Goal: Information Seeking & Learning: Check status

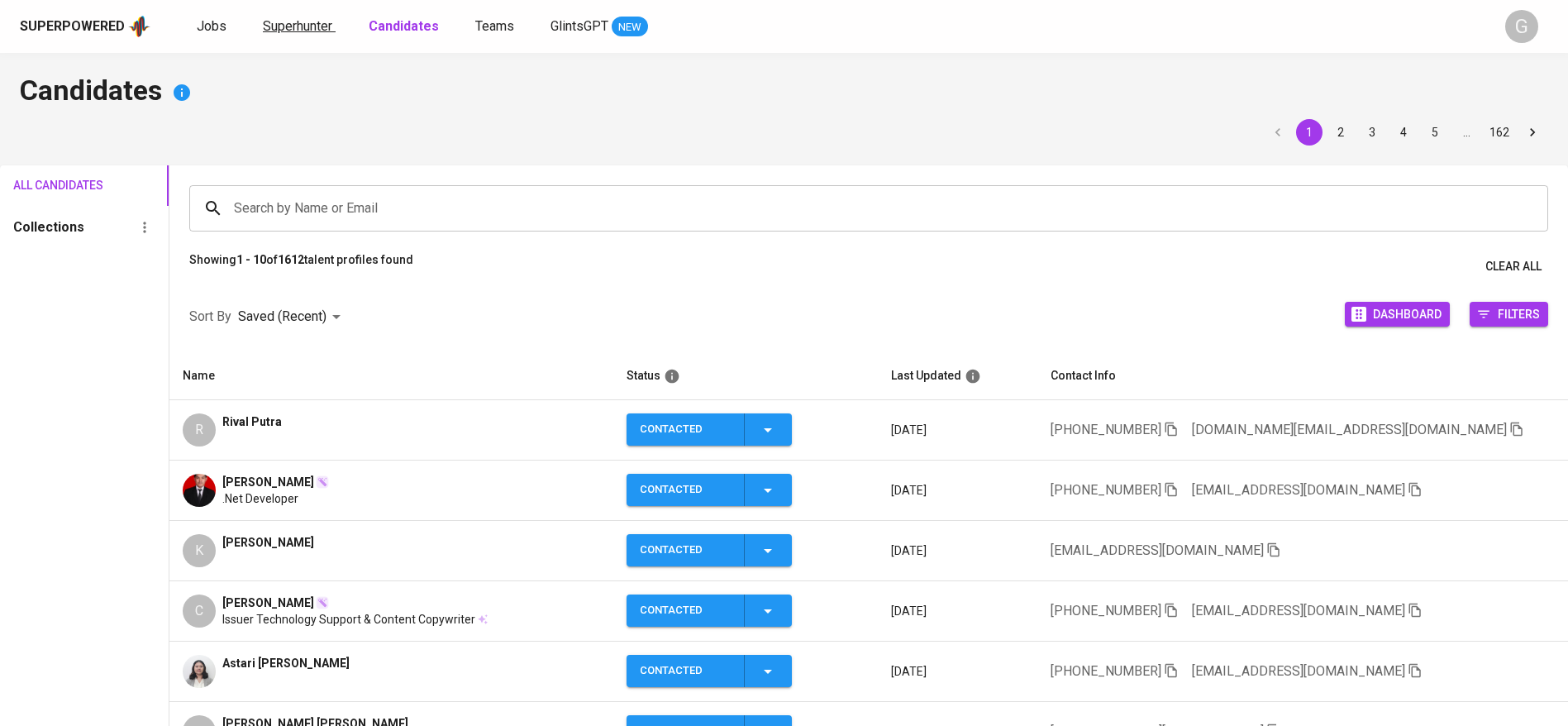
click at [314, 28] on span "Superhunter" at bounding box center [298, 26] width 69 height 16
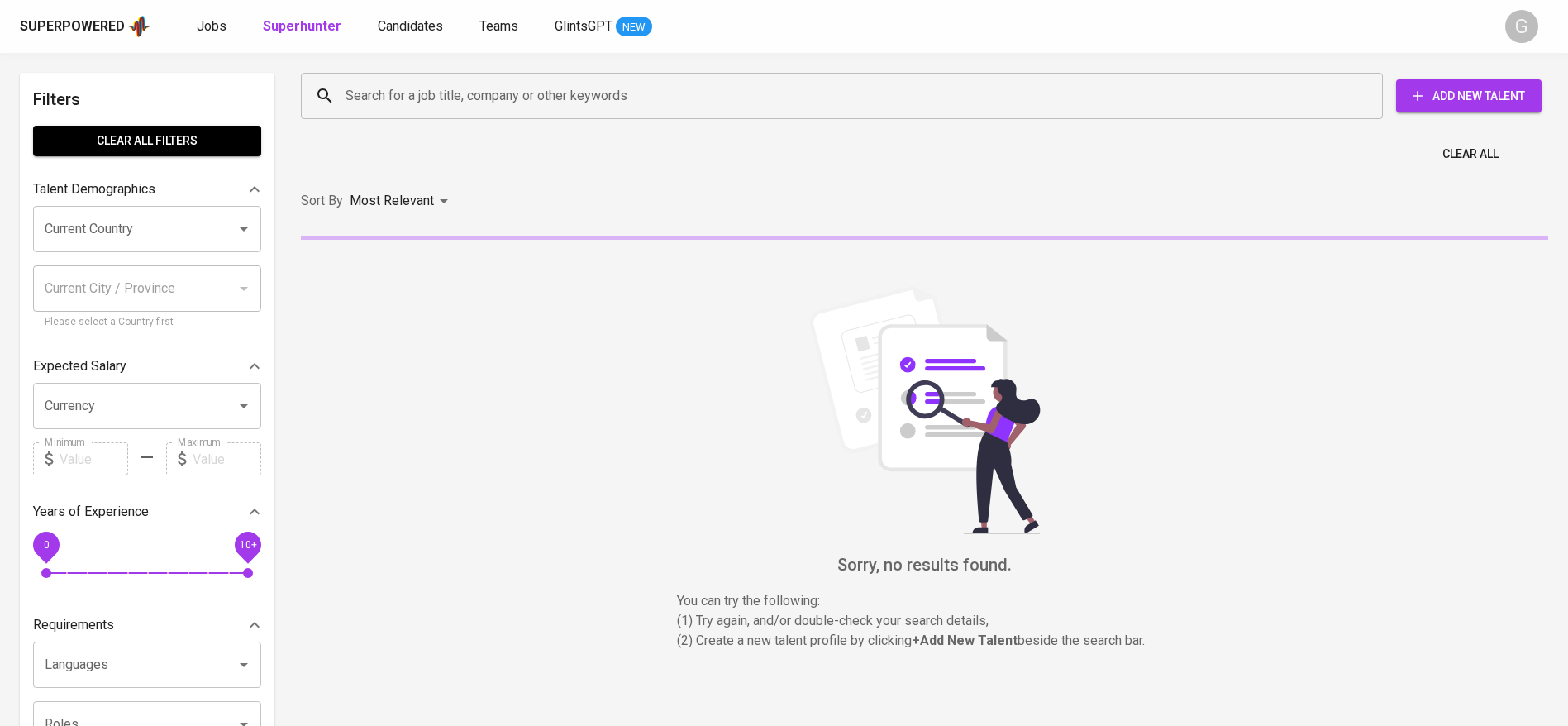
click at [456, 110] on input "Search for a job title, company or other keywords" at bounding box center [846, 96] width 1010 height 31
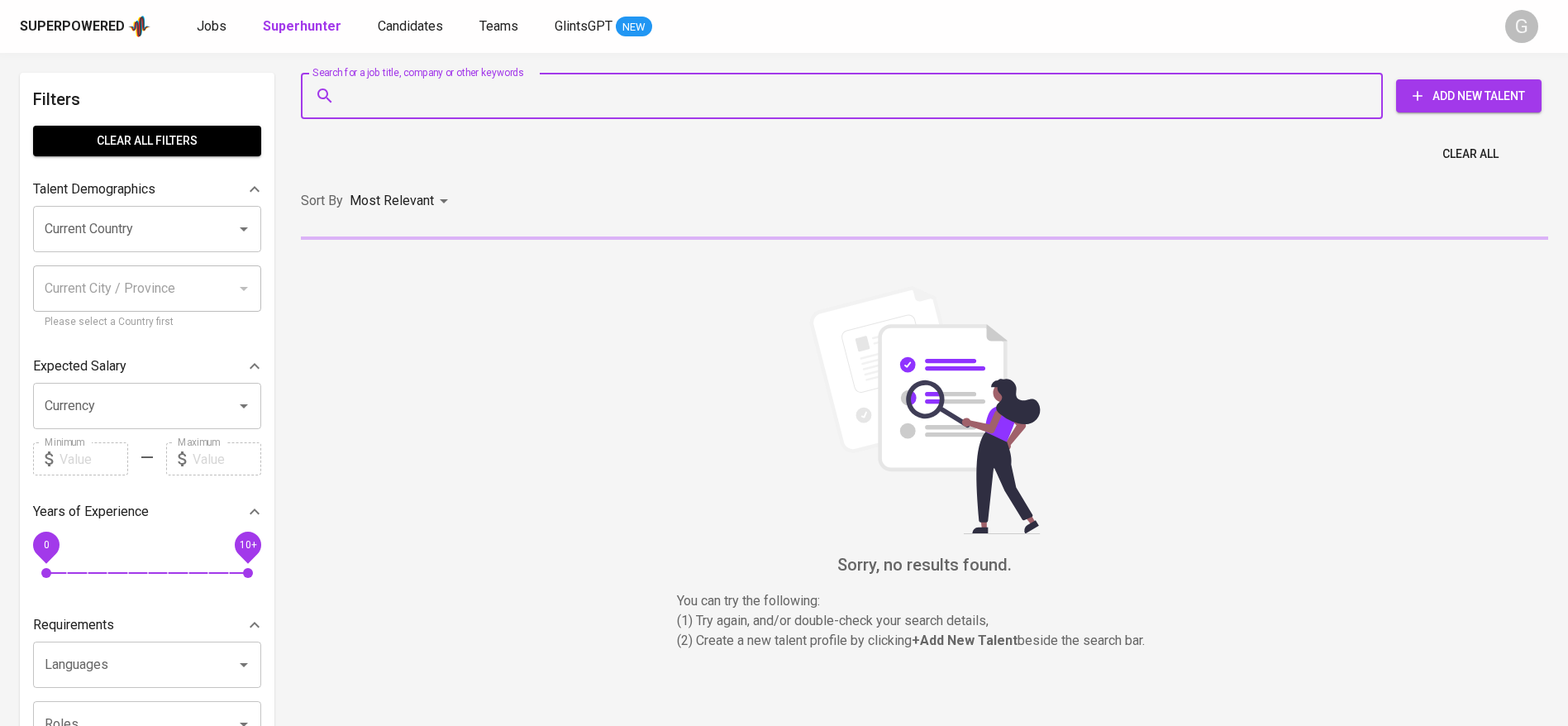
paste input "[EMAIL_ADDRESS][DOMAIN_NAME]"
type input "[EMAIL_ADDRESS][DOMAIN_NAME]"
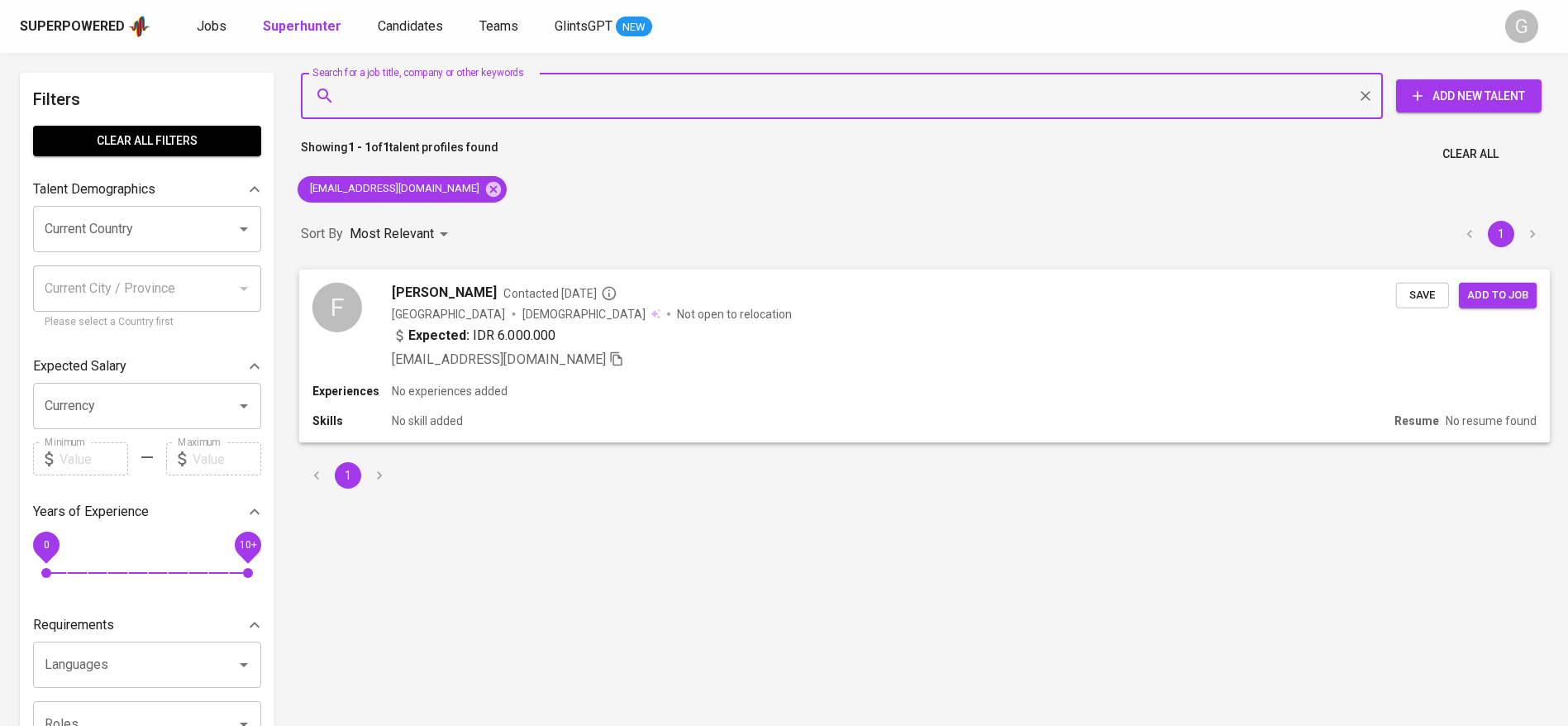
click at [1232, 351] on div "[EMAIL_ADDRESS][DOMAIN_NAME]" at bounding box center [894, 359] width 1004 height 20
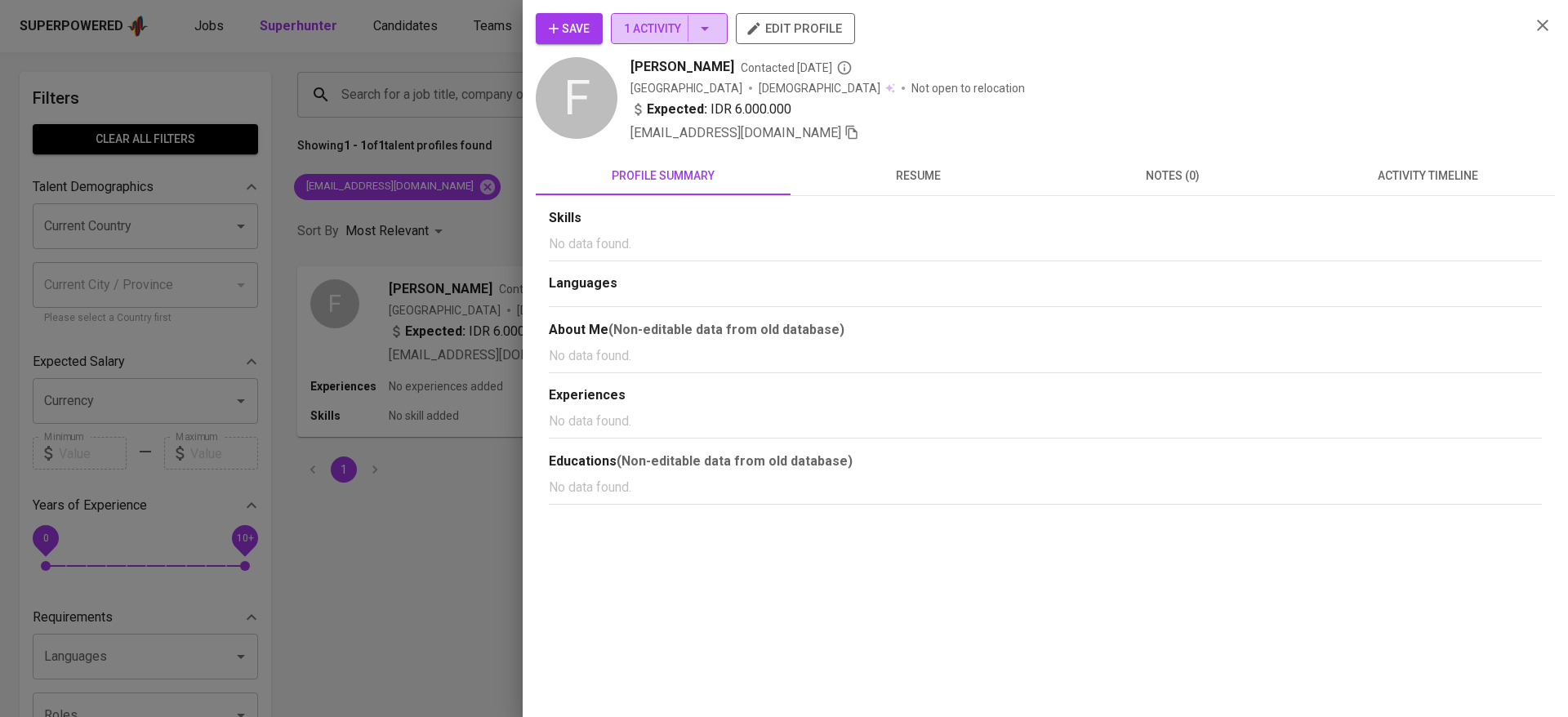
click at [664, 39] on button "1 Activity" at bounding box center [669, 28] width 116 height 31
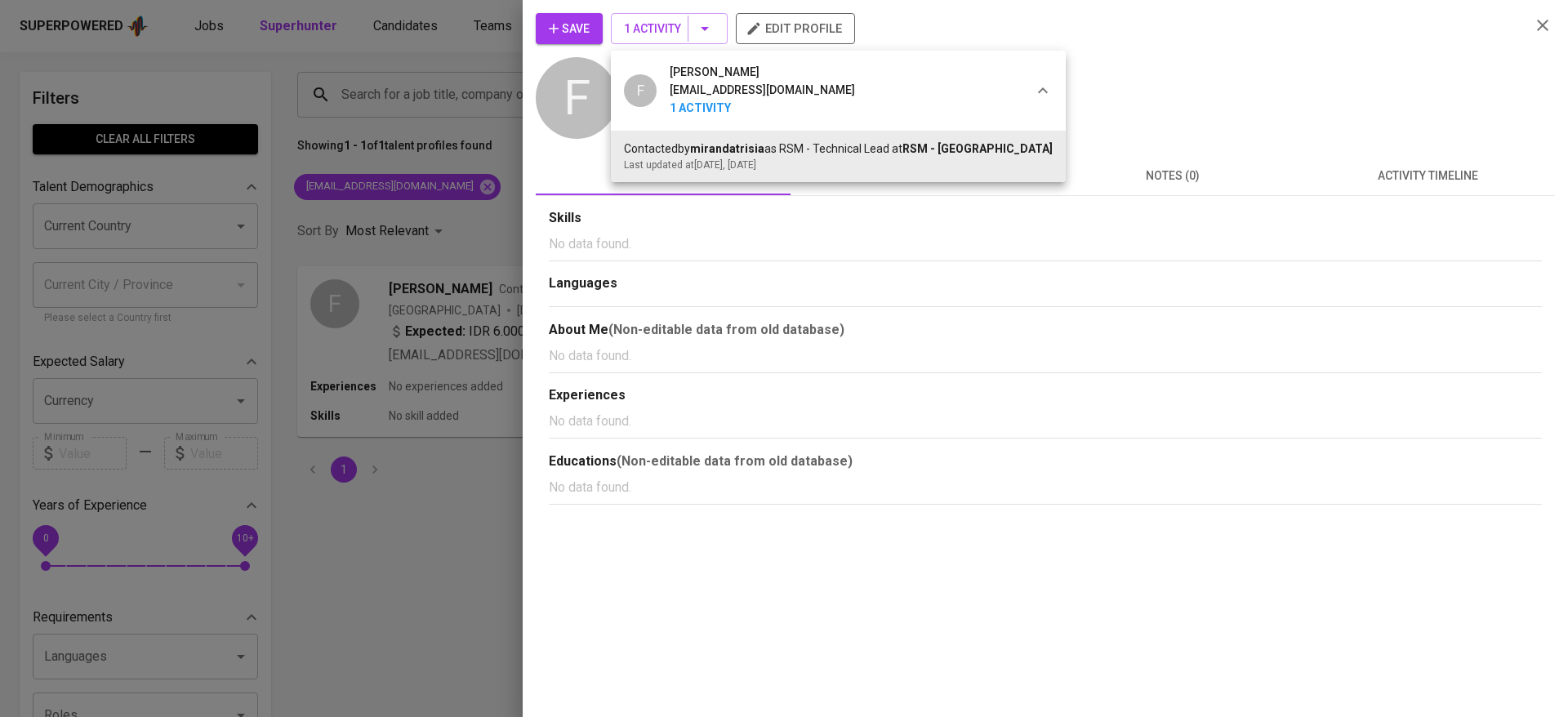
click at [472, 293] on div at bounding box center [784, 358] width 1568 height 717
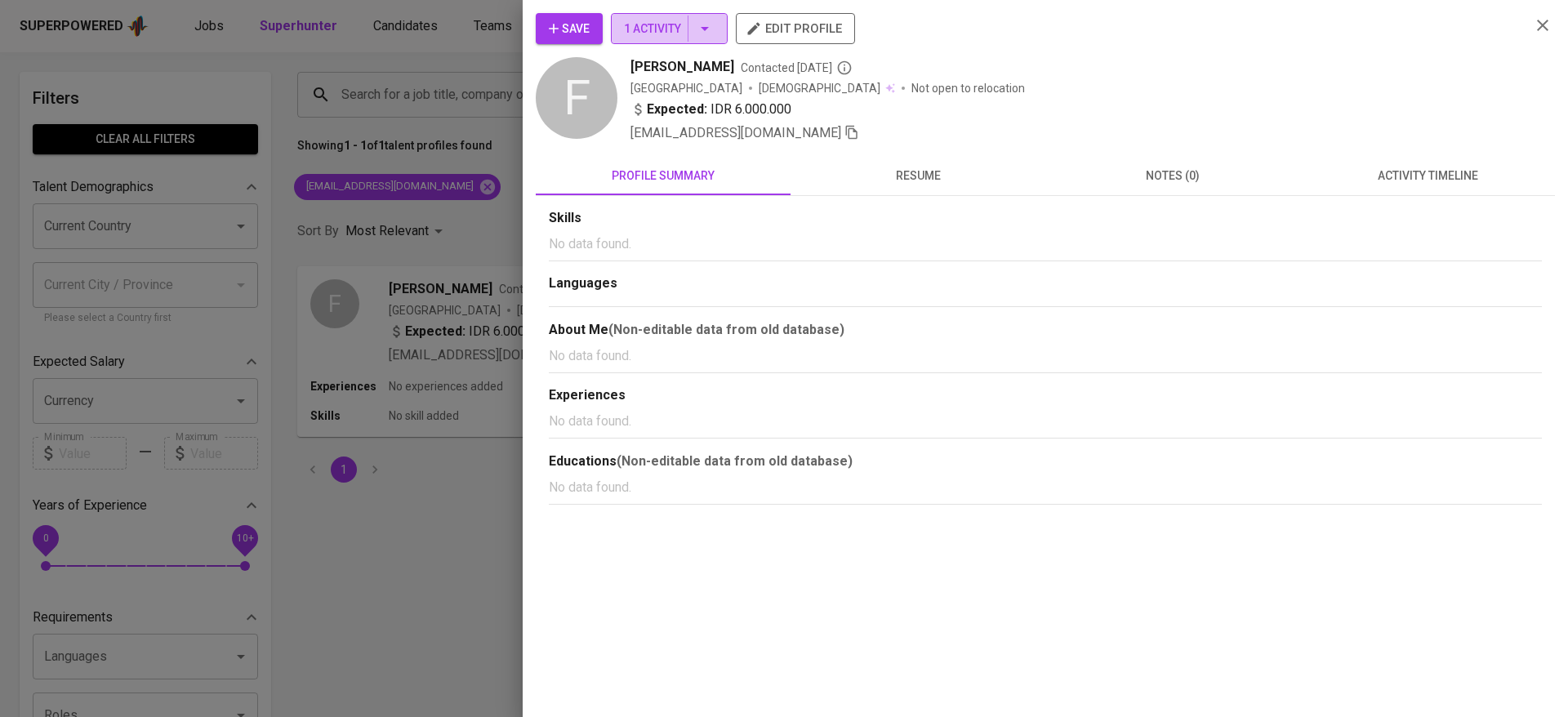
click at [663, 22] on span "1 Activity" at bounding box center [669, 29] width 90 height 21
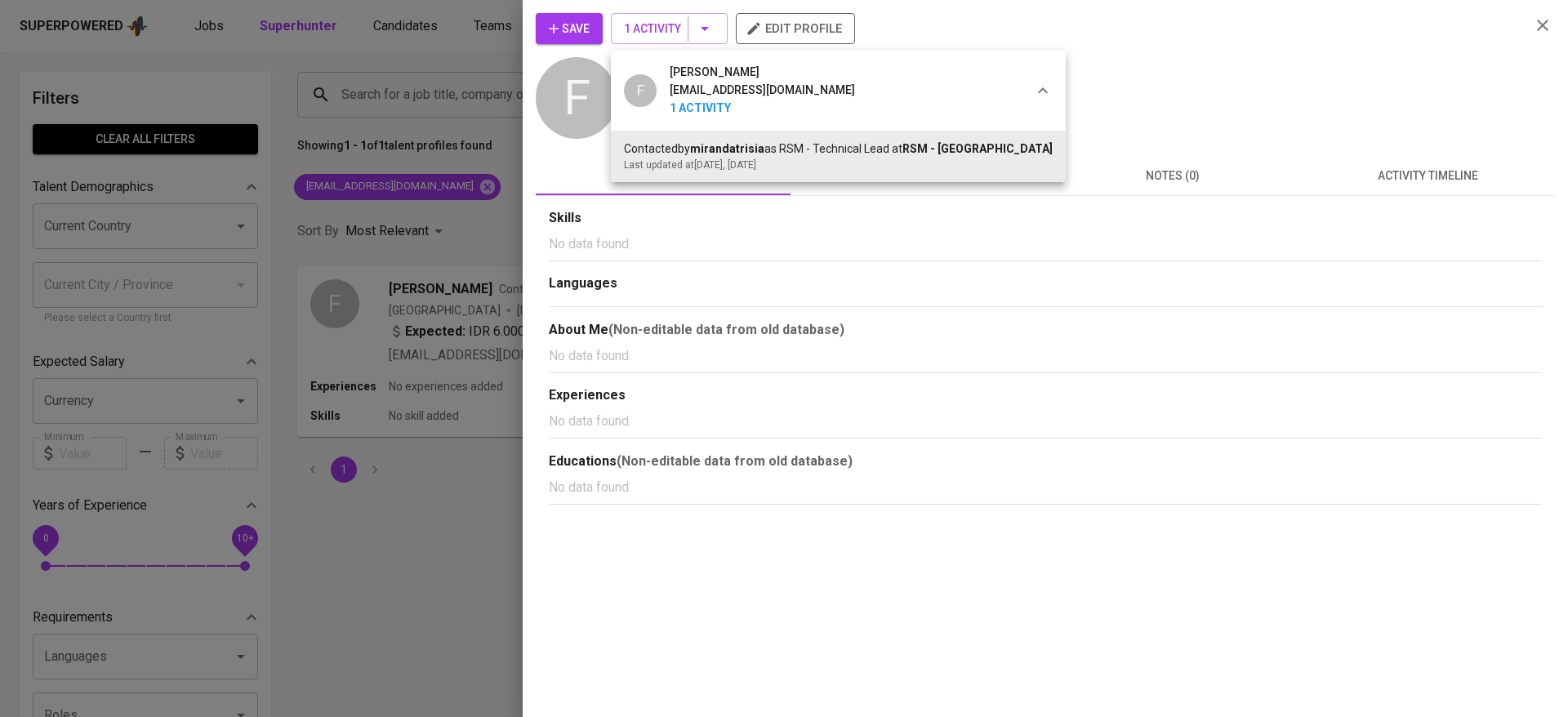
click at [560, 30] on div at bounding box center [784, 358] width 1568 height 717
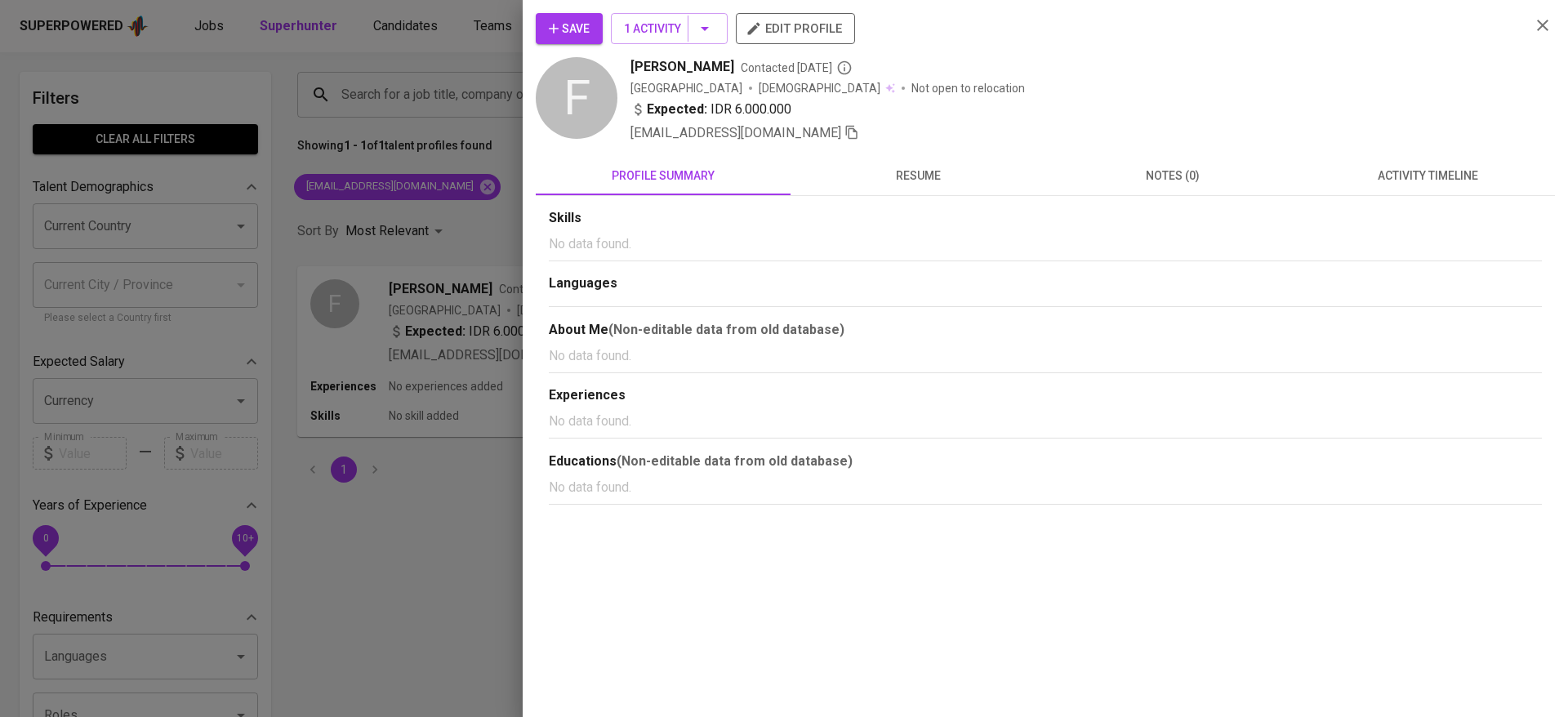
click at [560, 30] on icon "button" at bounding box center [553, 29] width 16 height 16
